Goal: Task Accomplishment & Management: Manage account settings

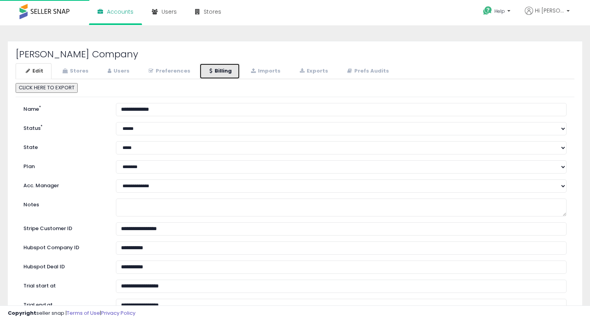
click at [211, 73] on link "Billing" at bounding box center [219, 71] width 41 height 16
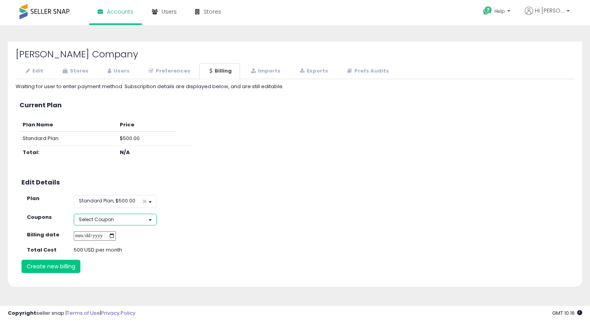
click at [120, 220] on button "Select Coupon" at bounding box center [115, 219] width 83 height 11
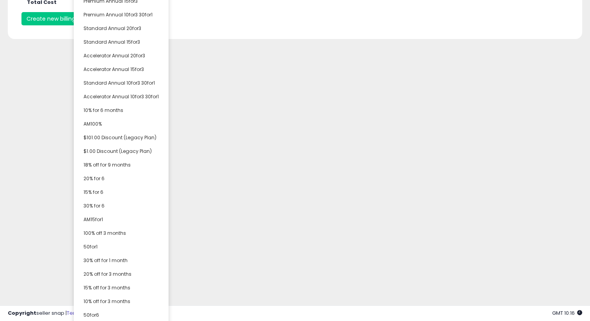
scroll to position [254, 0]
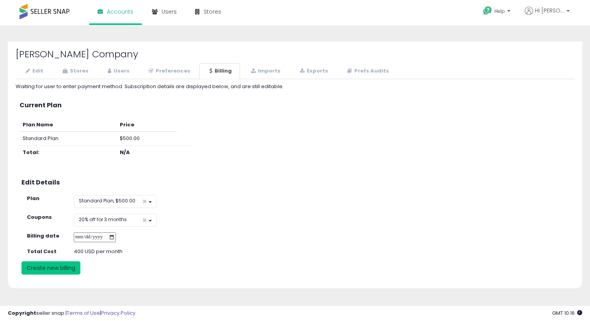
click at [35, 270] on button "Create new billing" at bounding box center [50, 267] width 59 height 13
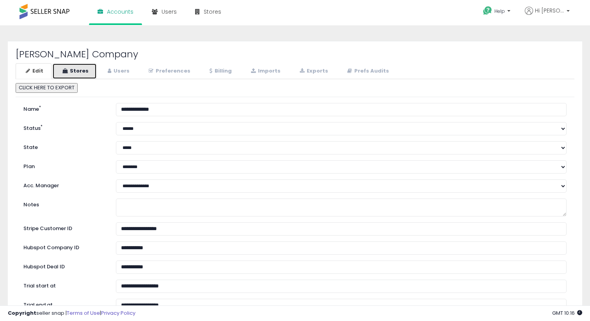
click at [72, 74] on link "Stores" at bounding box center [74, 71] width 44 height 16
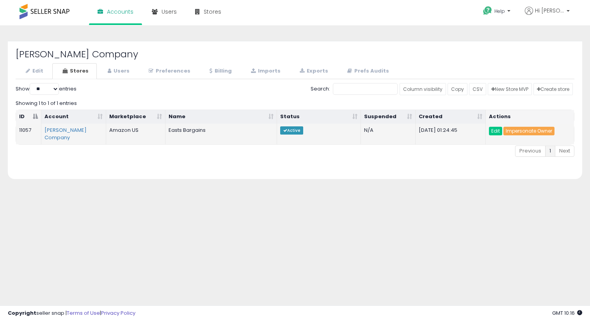
click at [530, 131] on link "Impersonate Owner" at bounding box center [528, 131] width 51 height 9
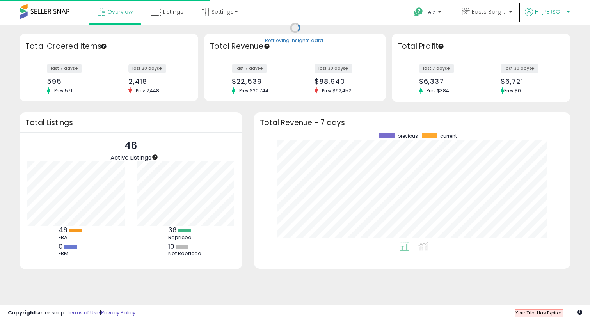
scroll to position [108, 301]
click at [556, 13] on span "Hi Seth" at bounding box center [549, 12] width 29 height 8
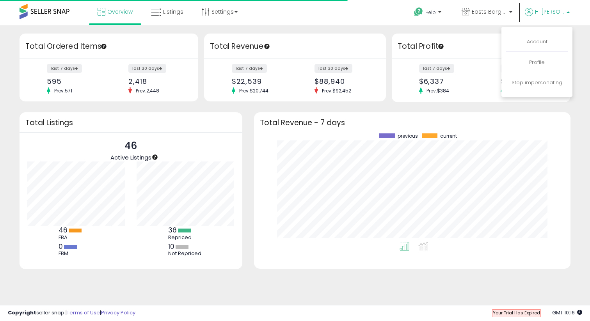
click at [541, 37] on li "Account" at bounding box center [536, 41] width 62 height 19
click at [541, 41] on link "Account" at bounding box center [536, 41] width 21 height 7
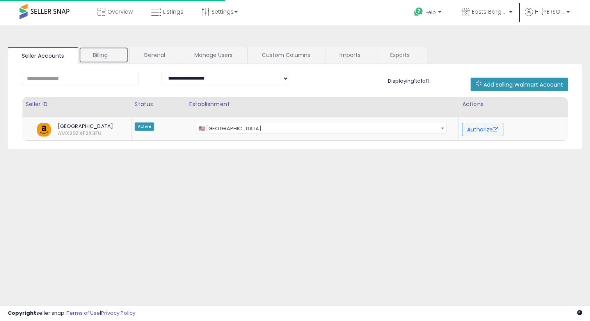
click at [110, 61] on link "Billing" at bounding box center [104, 55] width 50 height 16
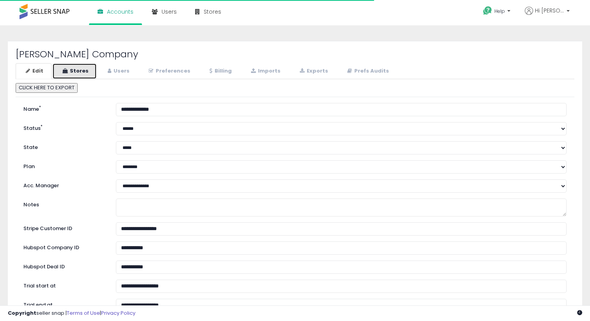
click at [87, 71] on link "Stores" at bounding box center [74, 71] width 44 height 16
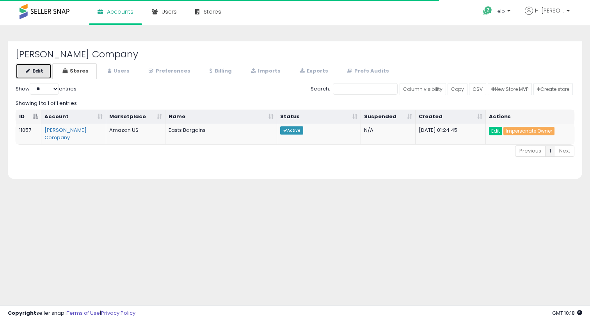
click at [42, 71] on link "Edit" at bounding box center [34, 71] width 36 height 16
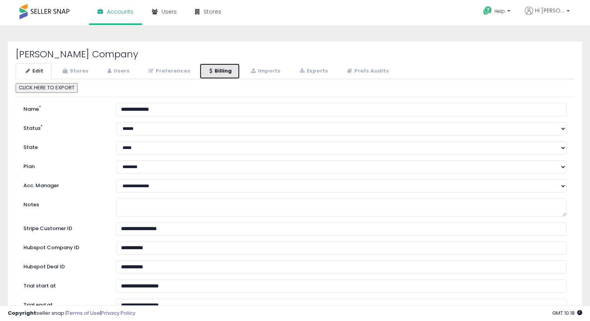
click at [223, 73] on link "Billing" at bounding box center [219, 71] width 41 height 16
